Goal: Information Seeking & Learning: Learn about a topic

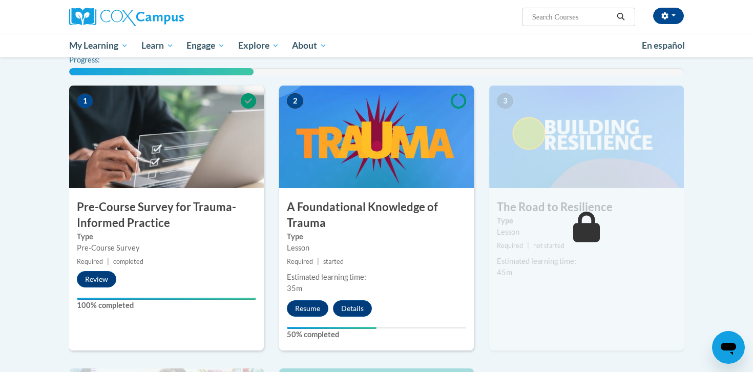
scroll to position [184, 0]
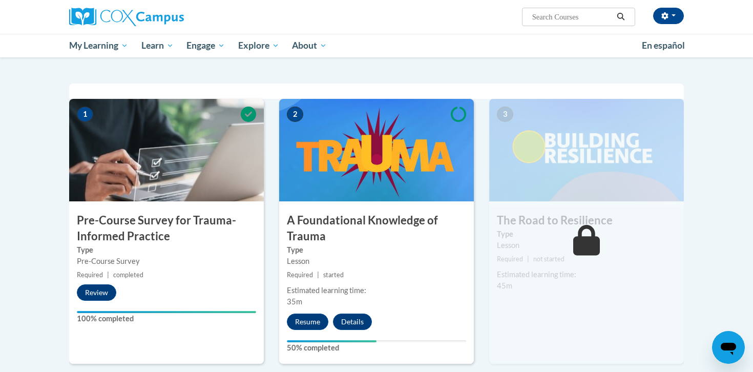
click at [357, 189] on img at bounding box center [376, 150] width 195 height 103
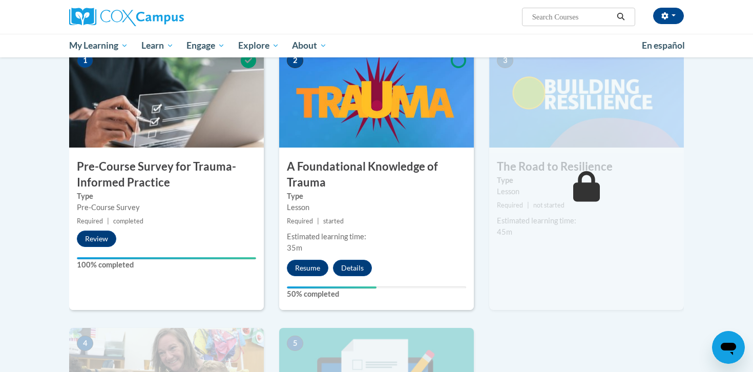
scroll to position [249, 0]
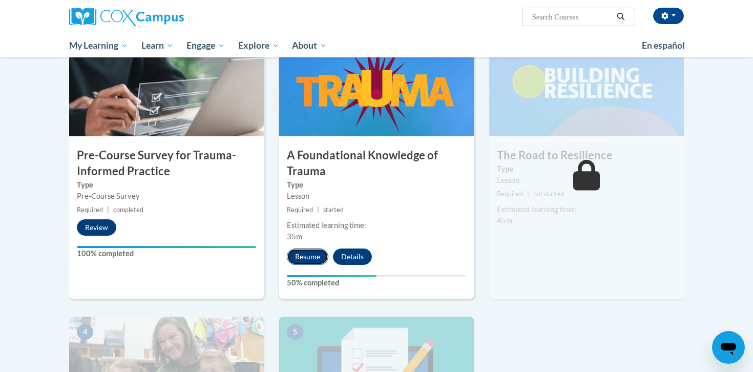
click at [315, 261] on button "Resume" at bounding box center [308, 257] width 42 height 16
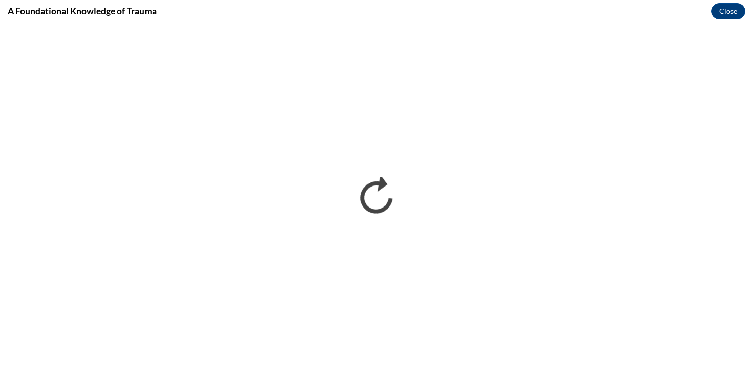
scroll to position [0, 0]
